Goal: Find specific page/section: Find specific page/section

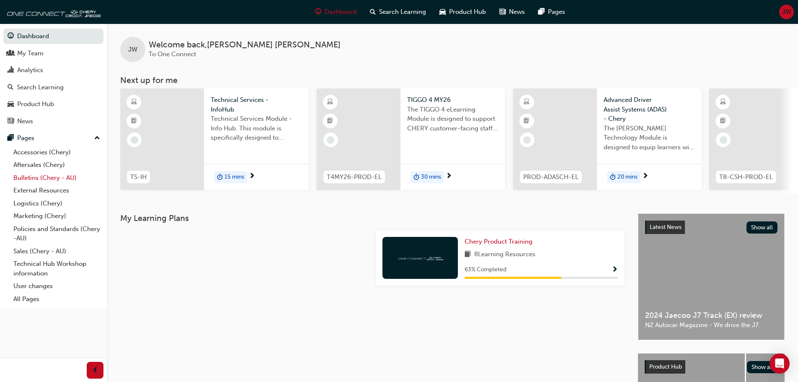
click at [47, 181] on link "Bulletins (Chery - AU)" at bounding box center [56, 177] width 93 height 13
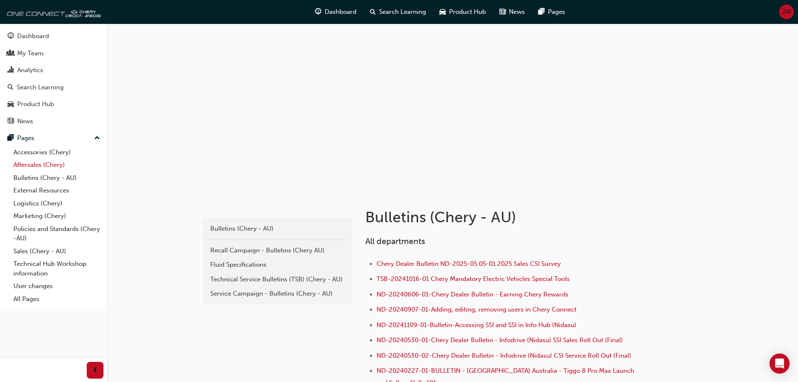
click at [31, 167] on link "Aftersales (Chery)" at bounding box center [56, 164] width 93 height 13
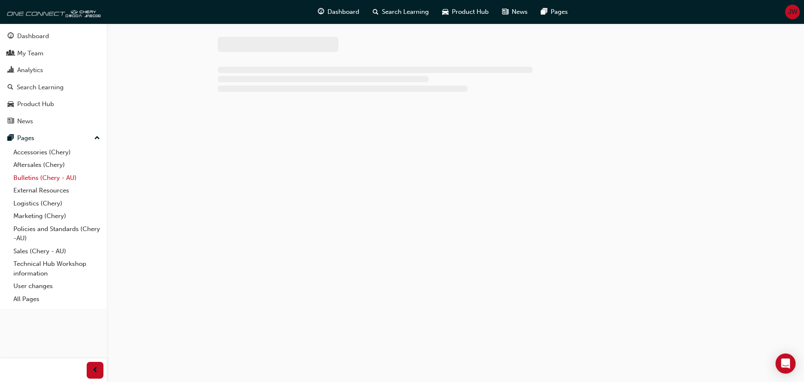
click at [28, 179] on link "Bulletins (Chery - AU)" at bounding box center [56, 177] width 93 height 13
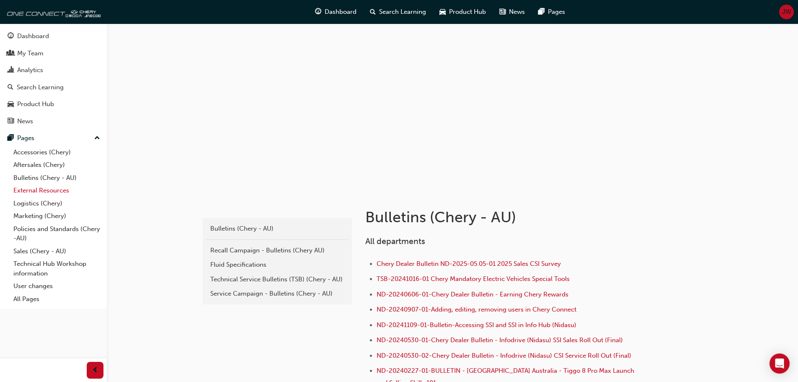
click at [31, 189] on link "External Resources" at bounding box center [56, 190] width 93 height 13
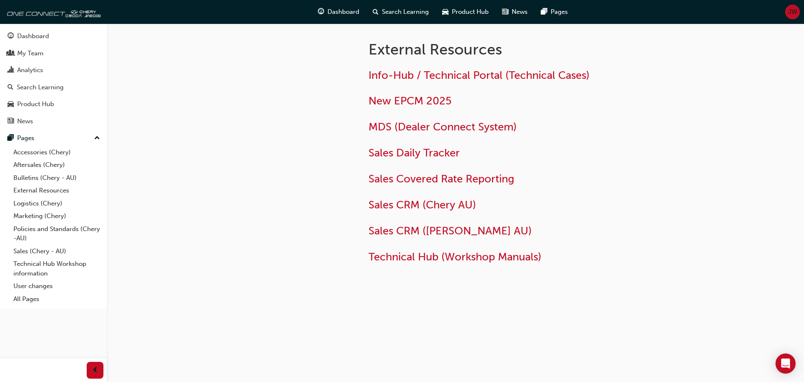
click at [415, 134] on h2 "MDS (Dealer Connect System)" at bounding box center [505, 126] width 272 height 13
click at [414, 129] on span "MDS (Dealer Connect System)" at bounding box center [443, 126] width 148 height 13
